Goal: Transaction & Acquisition: Book appointment/travel/reservation

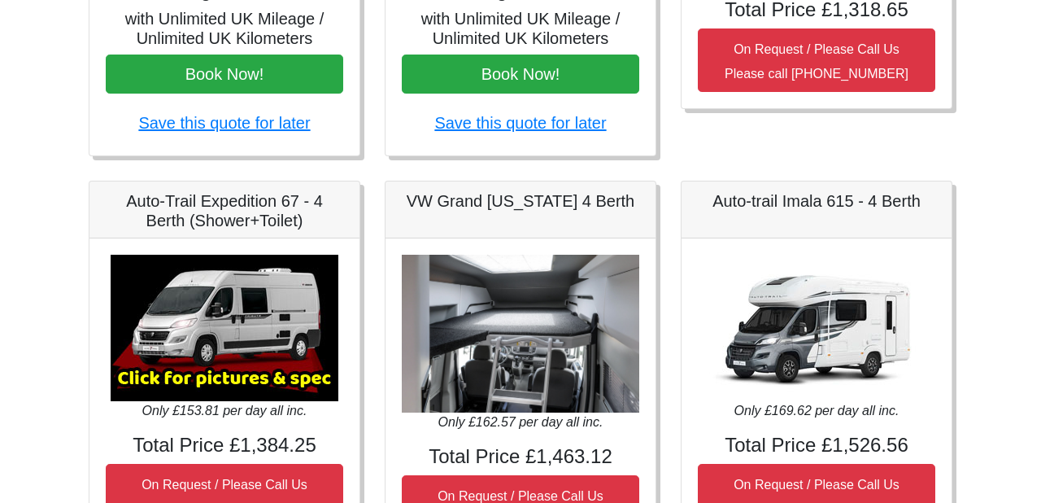
scroll to position [537, 0]
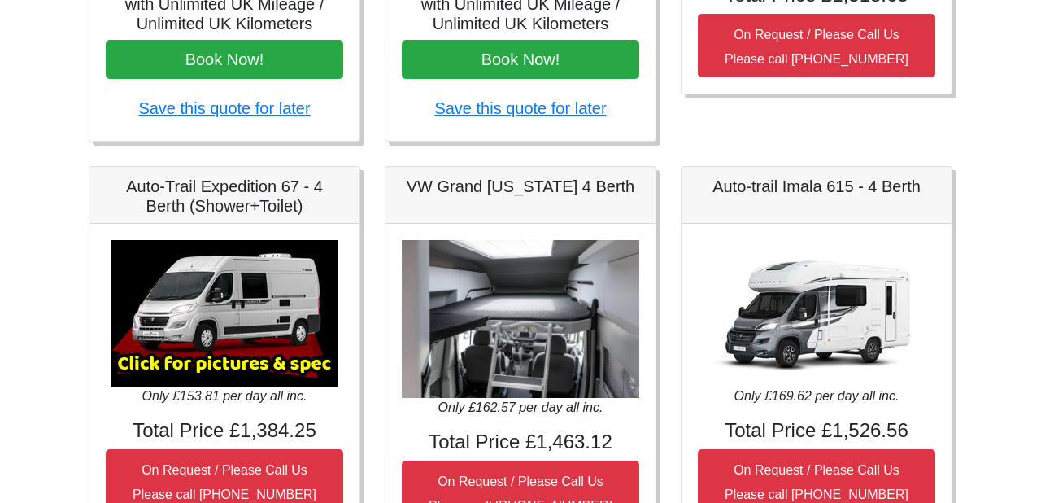
click at [883, 319] on img at bounding box center [817, 313] width 228 height 146
click at [935, 303] on div "Only £169.62 per day all inc. Total Price £1,526.56 On Request / Please Call Us…" at bounding box center [817, 376] width 270 height 305
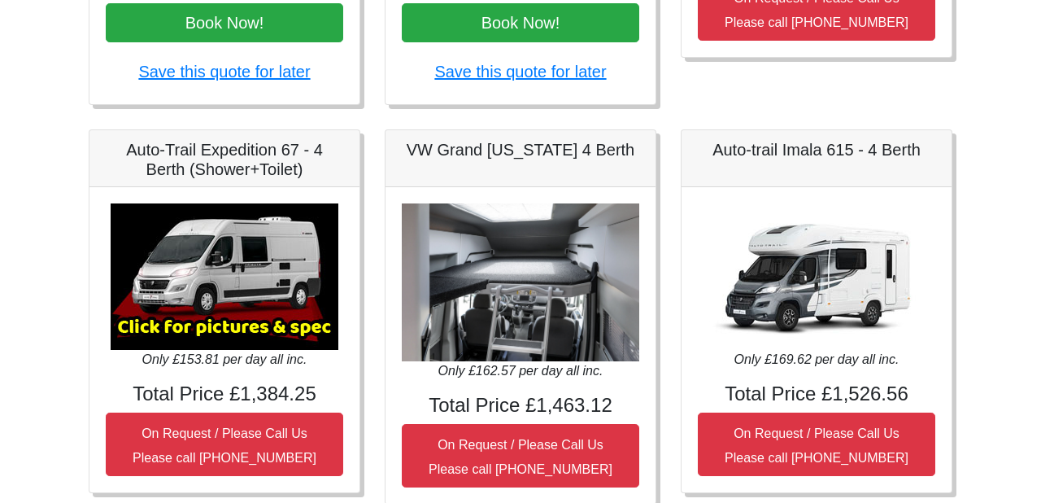
scroll to position [573, 0]
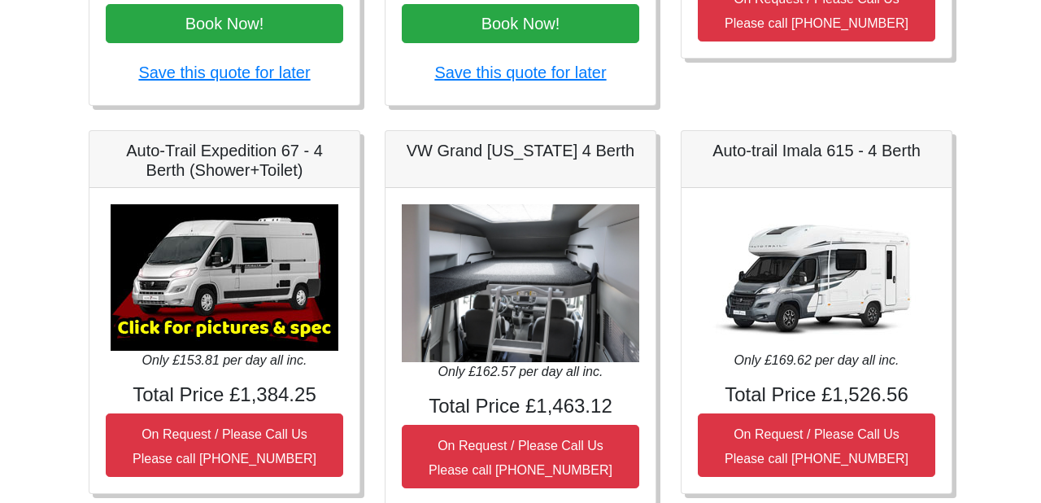
click at [890, 146] on h5 "Auto-trail Imala 615 - 4 Berth" at bounding box center [817, 151] width 238 height 20
click at [867, 265] on img at bounding box center [817, 277] width 228 height 146
click at [867, 294] on img at bounding box center [817, 277] width 228 height 146
click at [862, 267] on img at bounding box center [817, 277] width 228 height 146
click at [861, 262] on img at bounding box center [817, 277] width 228 height 146
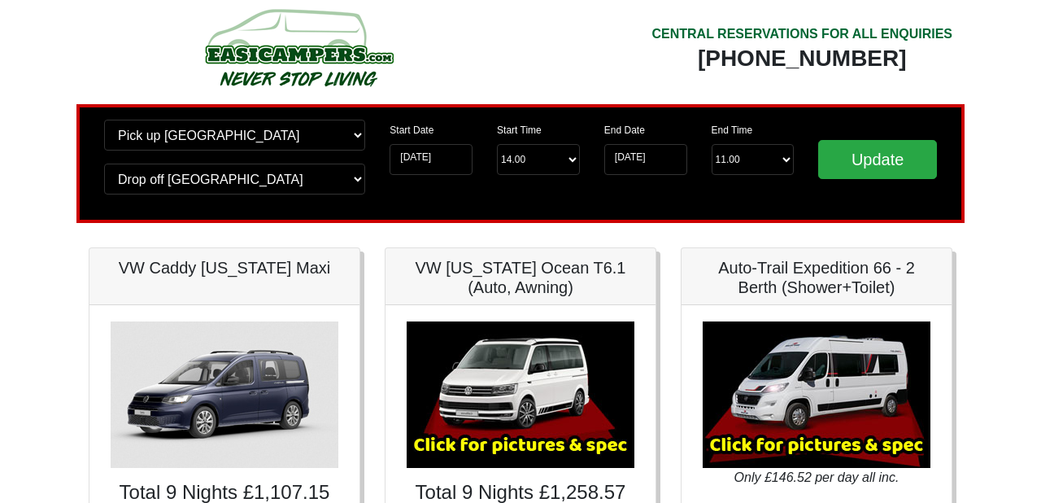
scroll to position [0, 0]
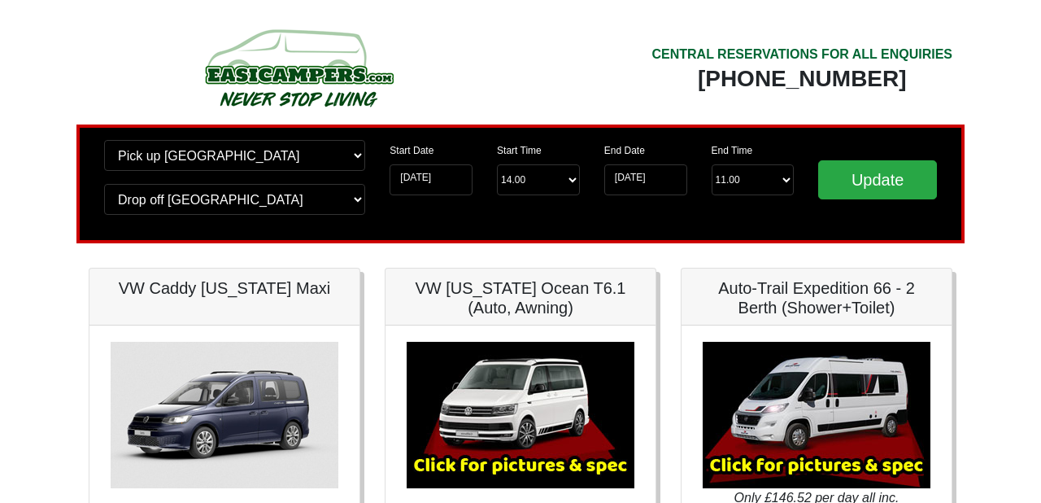
click at [319, 63] on img at bounding box center [298, 67] width 309 height 89
click at [286, 70] on img at bounding box center [298, 67] width 309 height 89
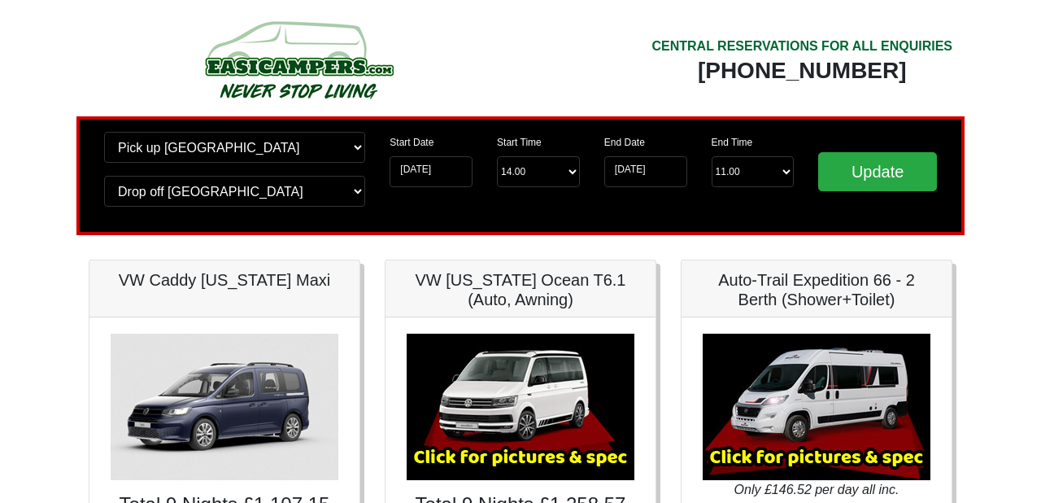
scroll to position [7, 0]
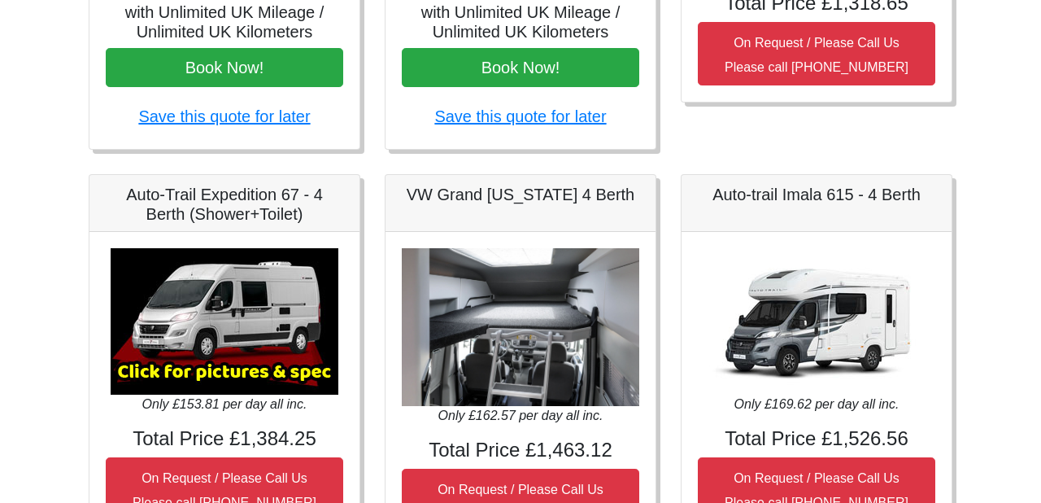
click at [831, 324] on img at bounding box center [817, 321] width 228 height 146
click at [797, 339] on img at bounding box center [817, 321] width 228 height 146
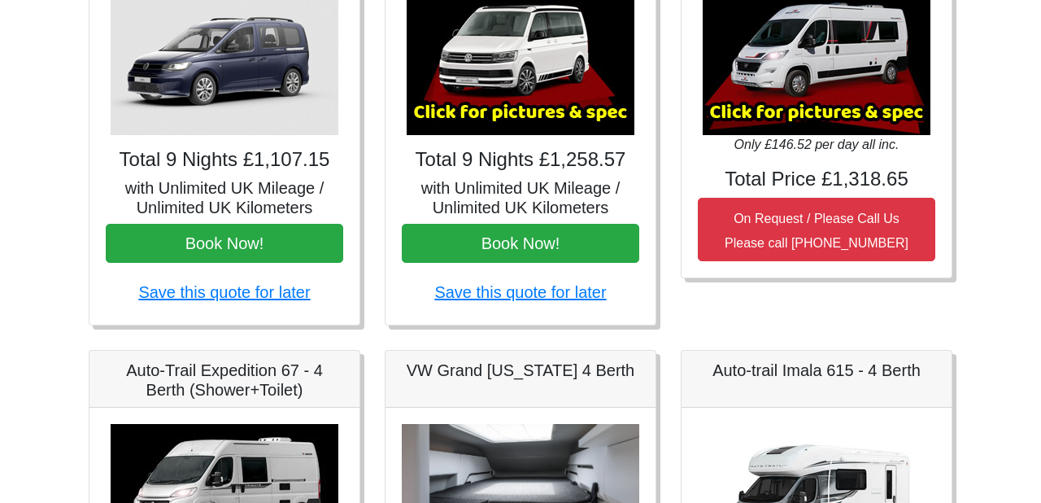
scroll to position [352, 0]
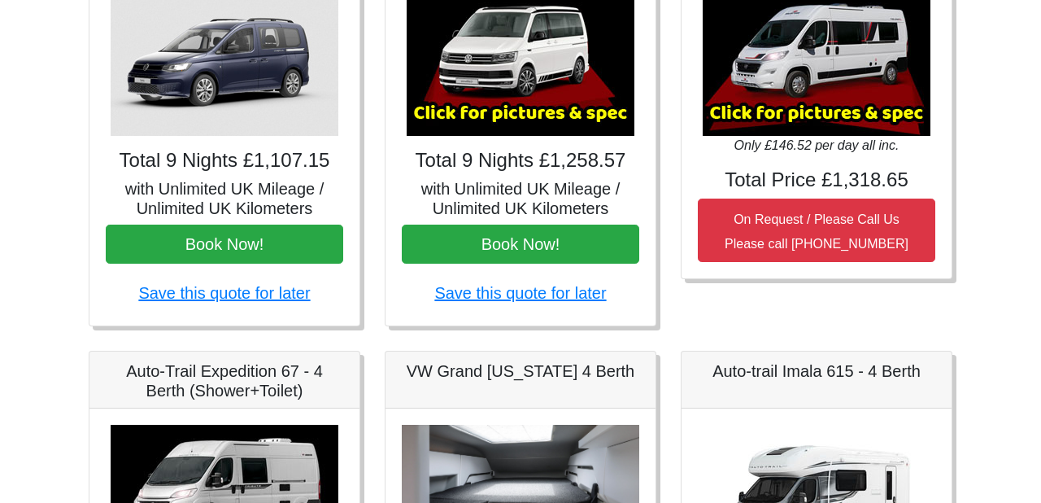
click at [836, 73] on img at bounding box center [817, 62] width 228 height 146
click at [791, 117] on img at bounding box center [817, 62] width 228 height 146
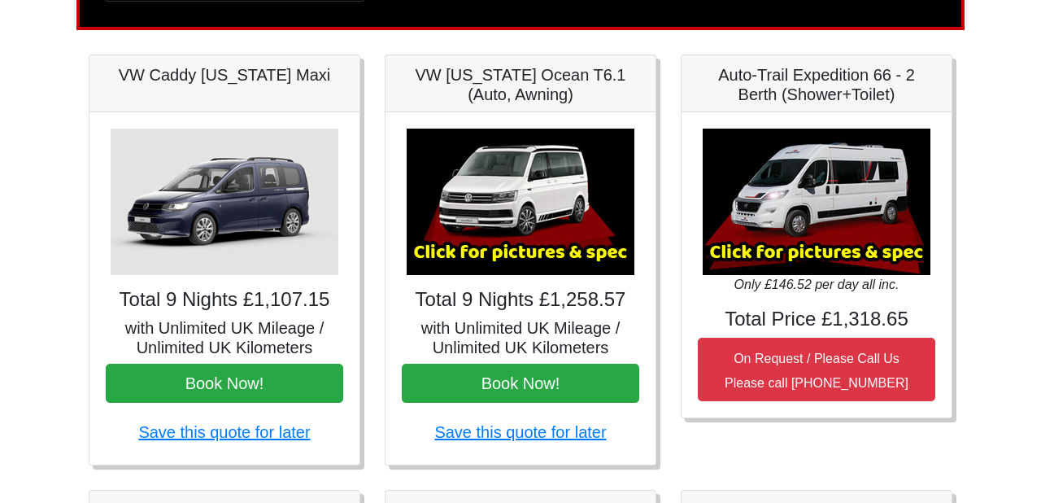
scroll to position [205, 0]
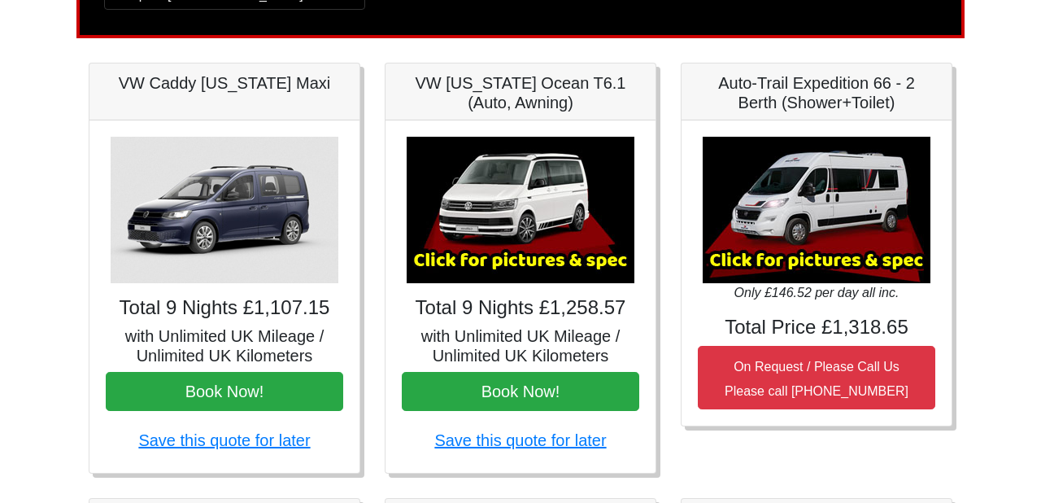
click at [503, 202] on img at bounding box center [521, 210] width 228 height 146
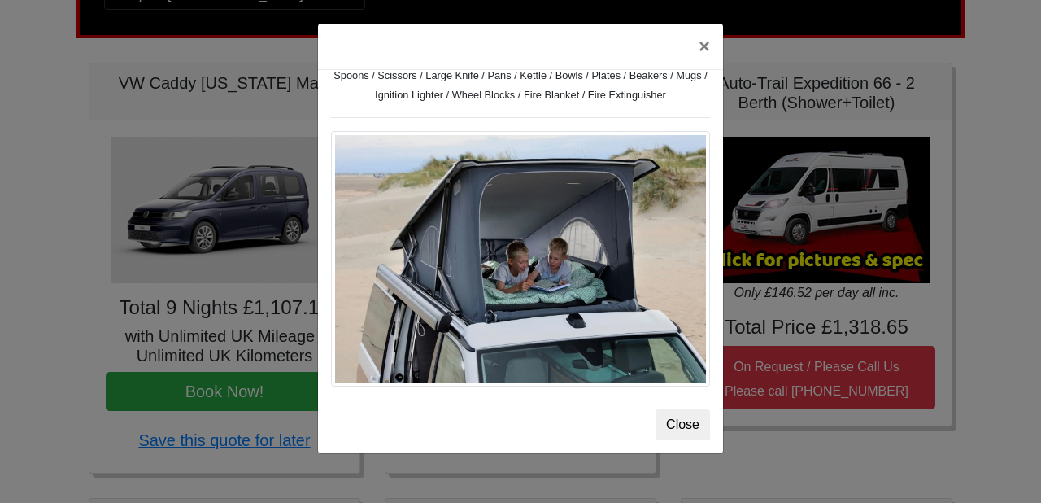
scroll to position [669, 0]
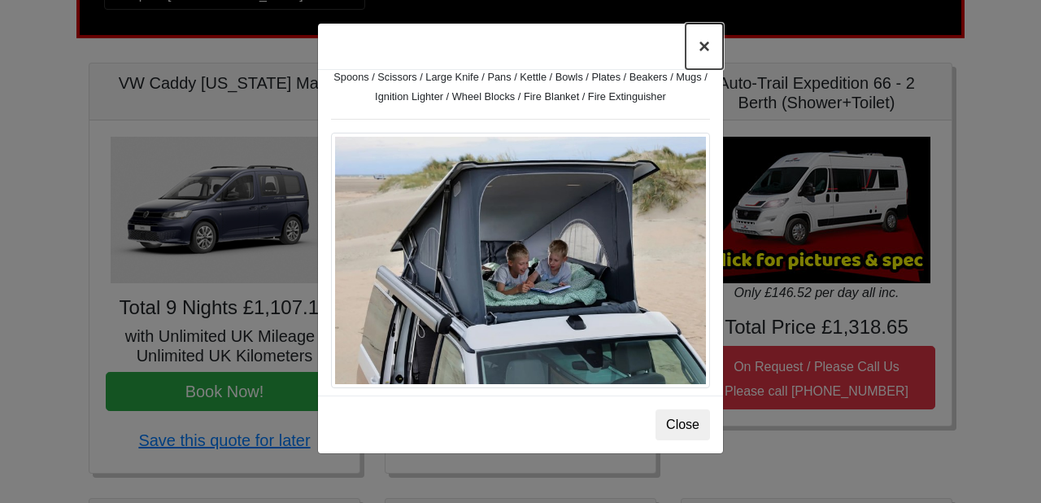
click at [706, 45] on button "×" at bounding box center [704, 47] width 37 height 46
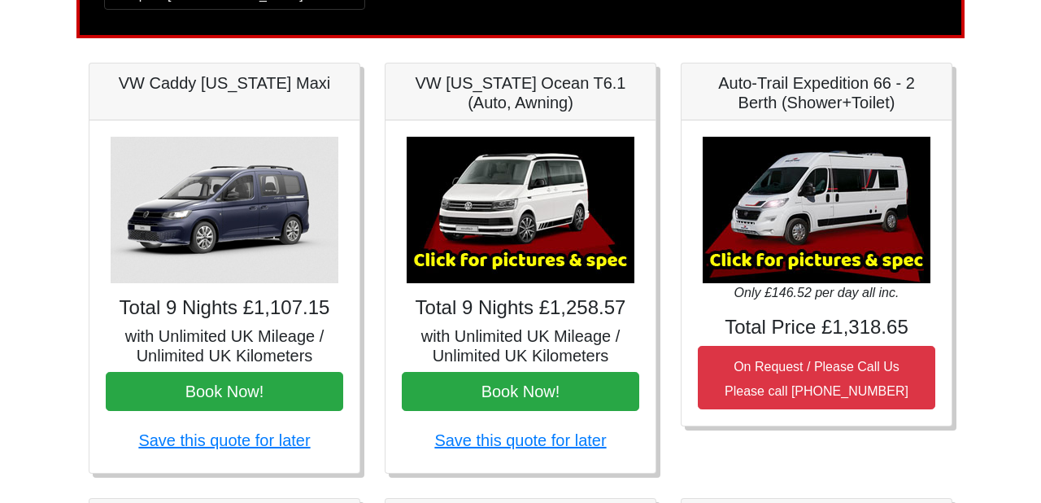
click at [802, 208] on img at bounding box center [817, 210] width 228 height 146
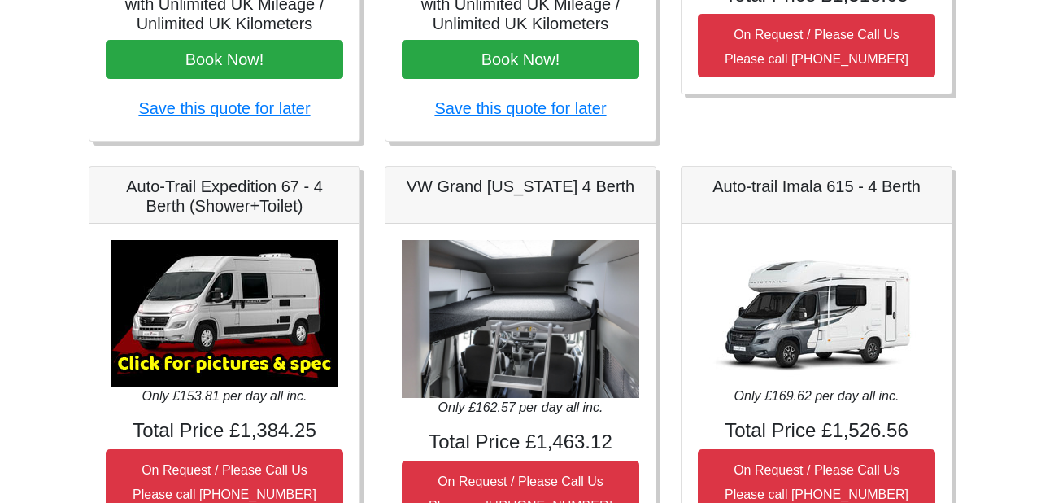
scroll to position [539, 0]
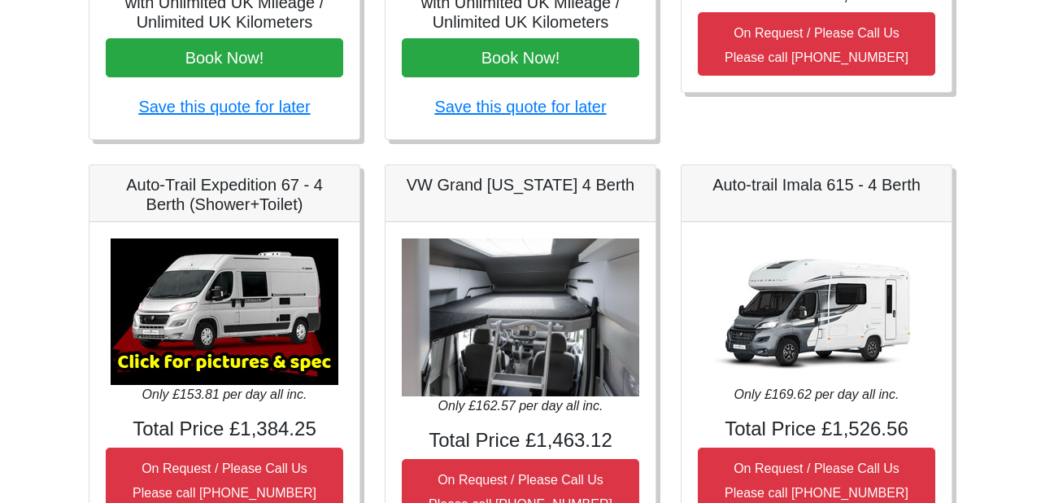
click at [532, 304] on img at bounding box center [521, 317] width 238 height 159
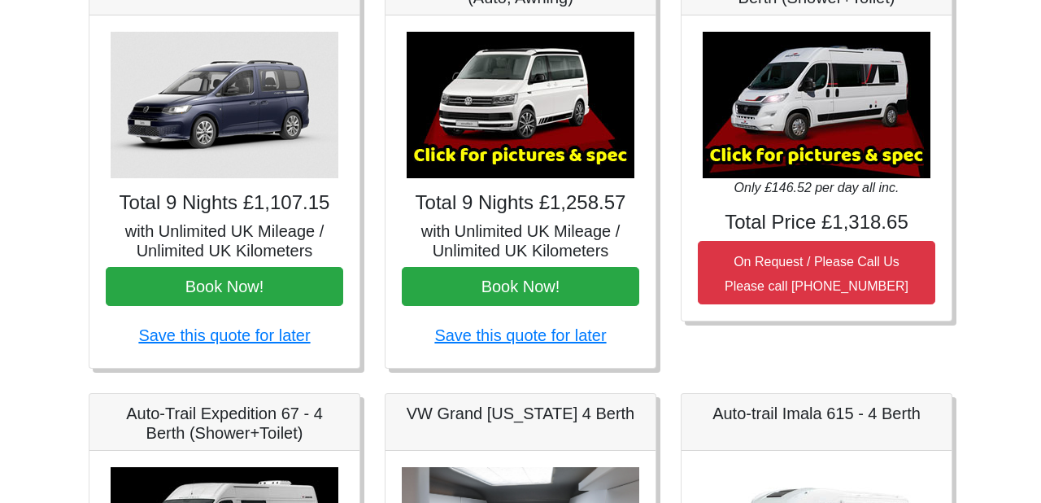
scroll to position [0, 0]
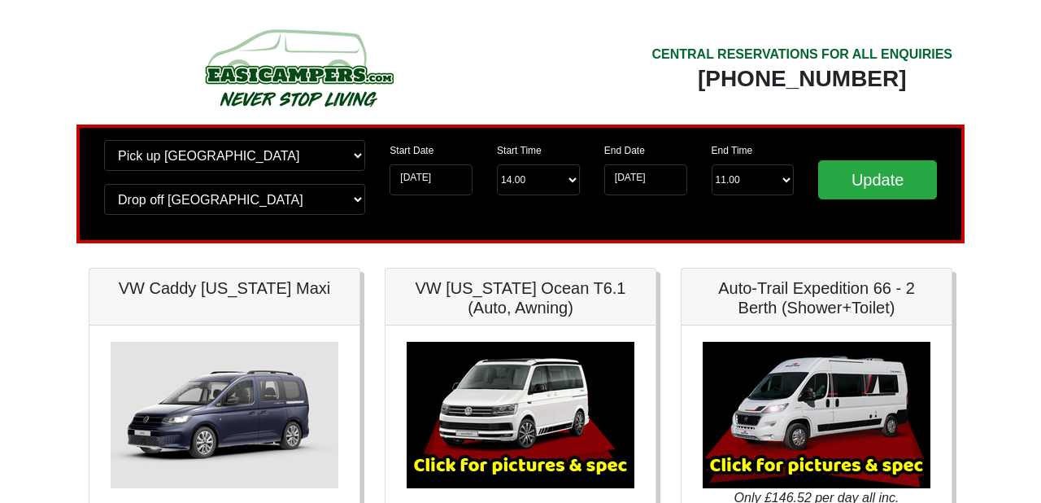
click at [329, 48] on img at bounding box center [298, 67] width 309 height 89
click at [136, 63] on div at bounding box center [299, 74] width 420 height 102
click at [319, 59] on img at bounding box center [298, 67] width 309 height 89
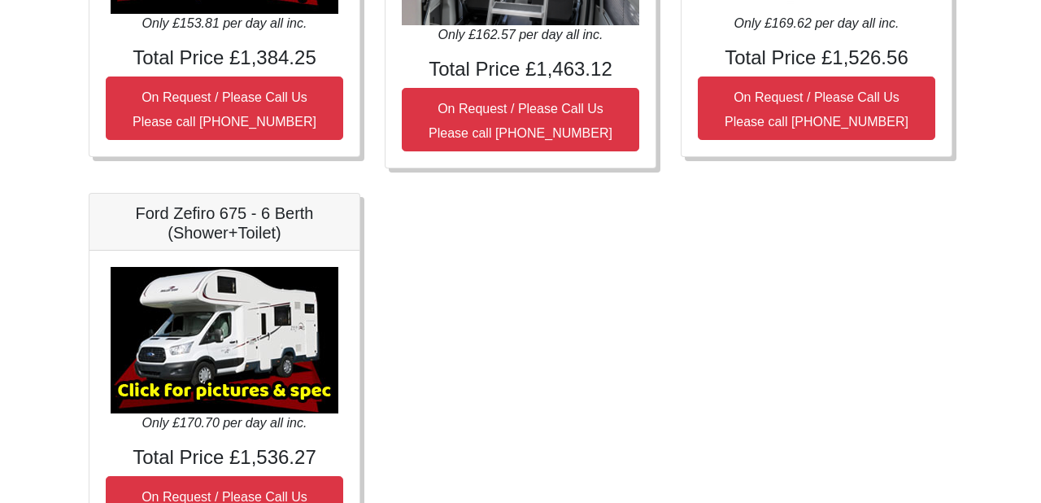
scroll to position [934, 0]
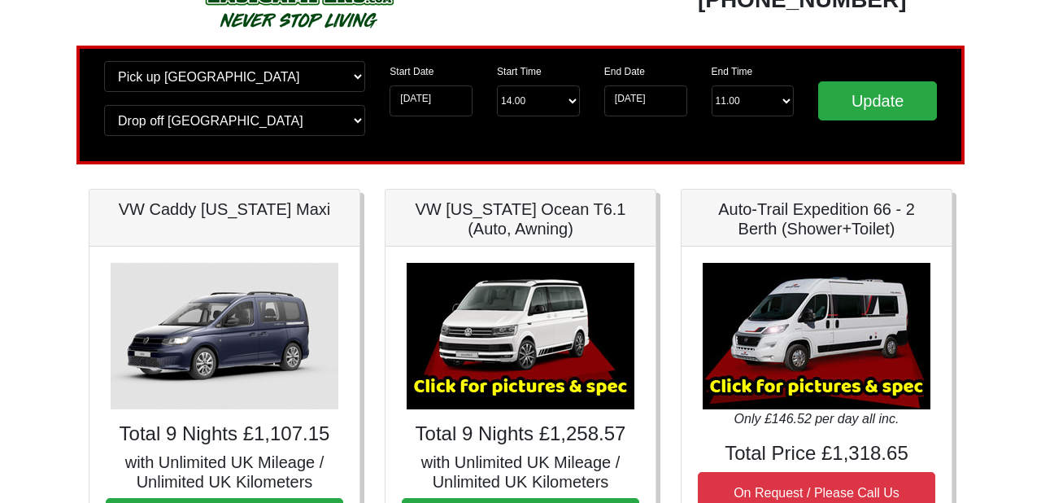
scroll to position [0, 0]
